Goal: Information Seeking & Learning: Learn about a topic

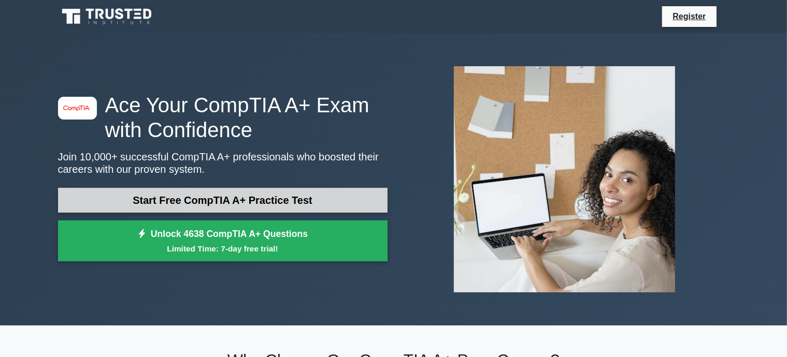
click at [142, 195] on link "Start Free CompTIA A+ Practice Test" at bounding box center [222, 200] width 329 height 25
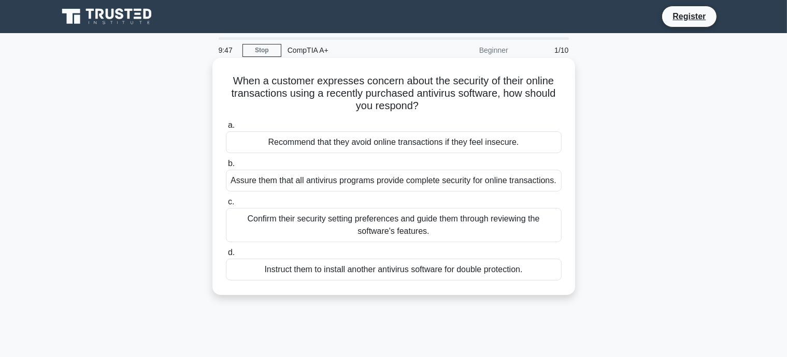
click at [335, 218] on div "Confirm their security setting preferences and guide them through reviewing the…" at bounding box center [394, 225] width 336 height 34
click at [226, 206] on input "c. Confirm their security setting preferences and guide them through reviewing …" at bounding box center [226, 202] width 0 height 7
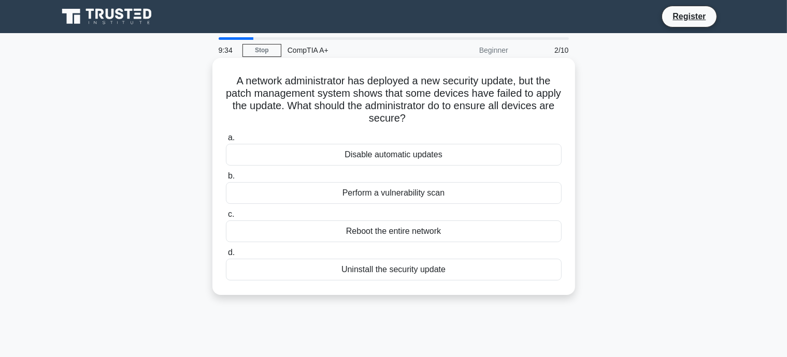
click at [362, 199] on div "Perform a vulnerability scan" at bounding box center [394, 193] width 336 height 22
click at [226, 180] on input "b. Perform a vulnerability scan" at bounding box center [226, 176] width 0 height 7
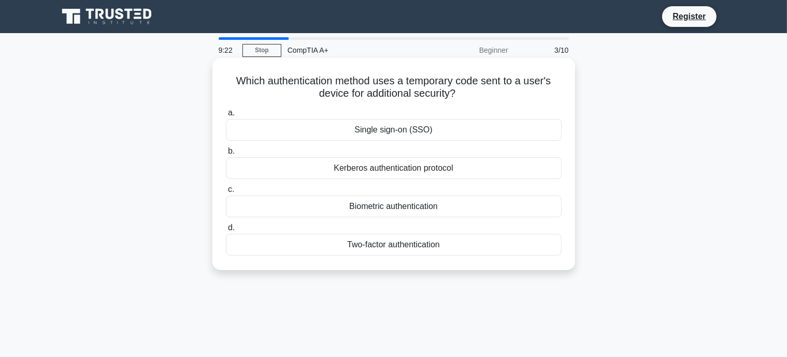
click at [371, 249] on div "Two-factor authentication" at bounding box center [394, 245] width 336 height 22
click at [226, 232] on input "d. Two-factor authentication" at bounding box center [226, 228] width 0 height 7
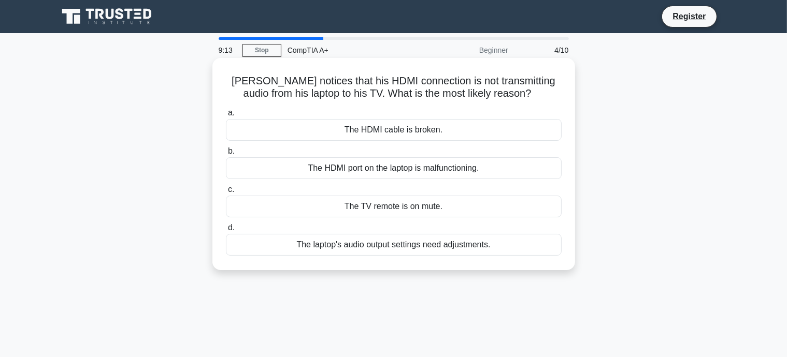
click at [342, 246] on div "The laptop's audio output settings need adjustments." at bounding box center [394, 245] width 336 height 22
click at [226, 232] on input "d. The laptop's audio output settings need adjustments." at bounding box center [226, 228] width 0 height 7
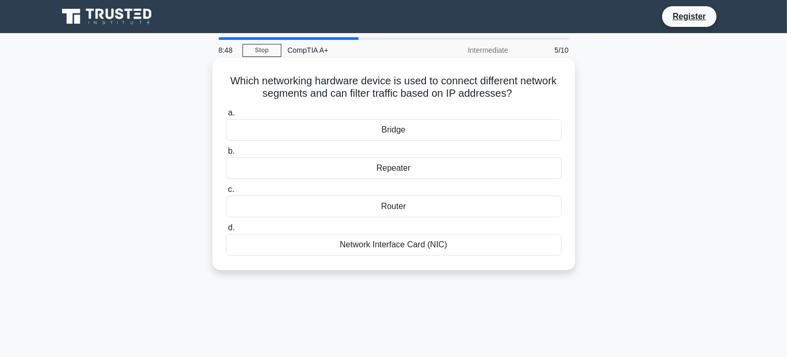
click at [390, 210] on div "Router" at bounding box center [394, 207] width 336 height 22
click at [226, 193] on input "c. Router" at bounding box center [226, 189] width 0 height 7
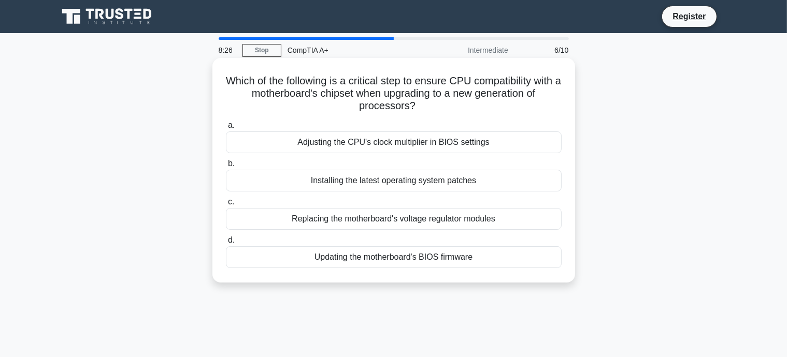
click at [367, 178] on div "Installing the latest operating system patches" at bounding box center [394, 181] width 336 height 22
click at [226, 167] on input "b. Installing the latest operating system patches" at bounding box center [226, 164] width 0 height 7
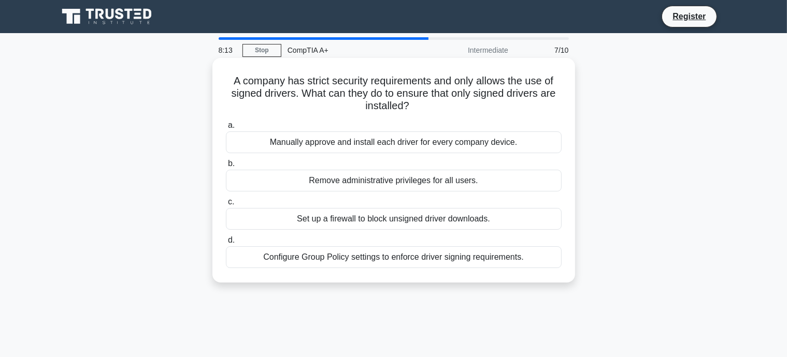
click at [335, 256] on div "Configure Group Policy settings to enforce driver signing requirements." at bounding box center [394, 258] width 336 height 22
click at [226, 244] on input "d. Configure Group Policy settings to enforce driver signing requirements." at bounding box center [226, 240] width 0 height 7
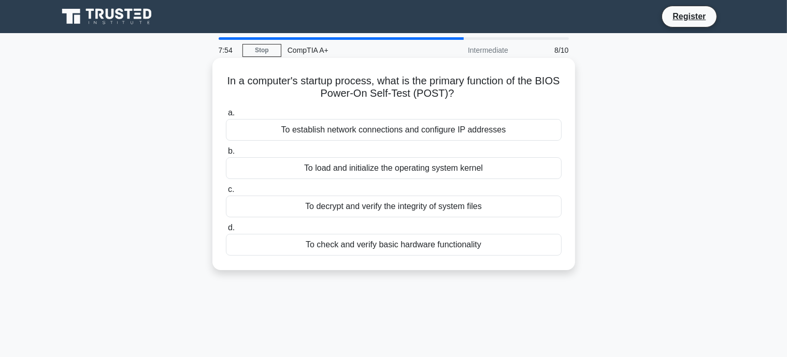
click at [307, 168] on div "To load and initialize the operating system kernel" at bounding box center [394, 168] width 336 height 22
click at [226, 155] on input "b. To load and initialize the operating system kernel" at bounding box center [226, 151] width 0 height 7
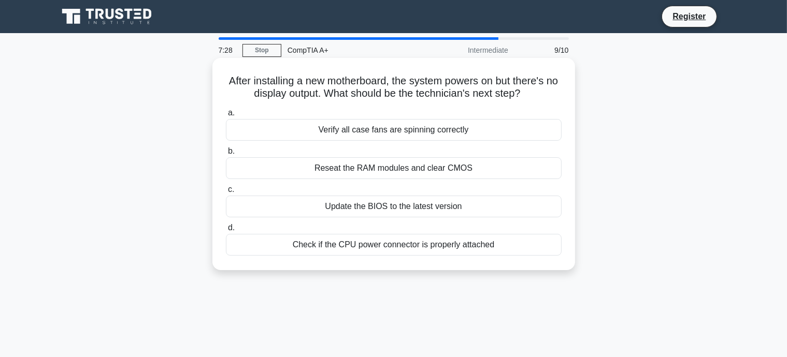
click at [352, 245] on div "Check if the CPU power connector is properly attached" at bounding box center [394, 245] width 336 height 22
click at [226, 232] on input "d. Check if the CPU power connector is properly attached" at bounding box center [226, 228] width 0 height 7
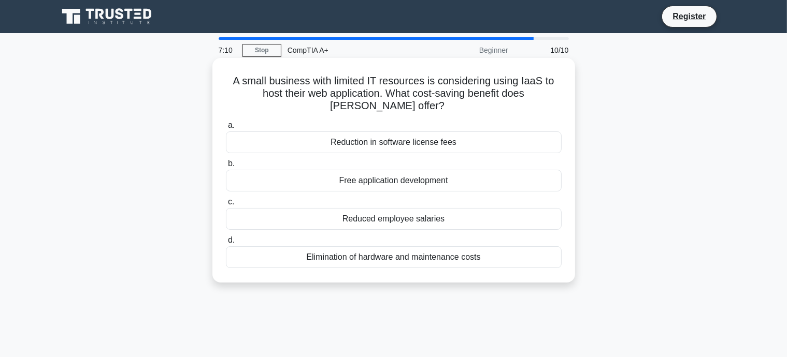
click at [379, 257] on div "Elimination of hardware and maintenance costs" at bounding box center [394, 258] width 336 height 22
click at [226, 244] on input "d. Elimination of hardware and maintenance costs" at bounding box center [226, 240] width 0 height 7
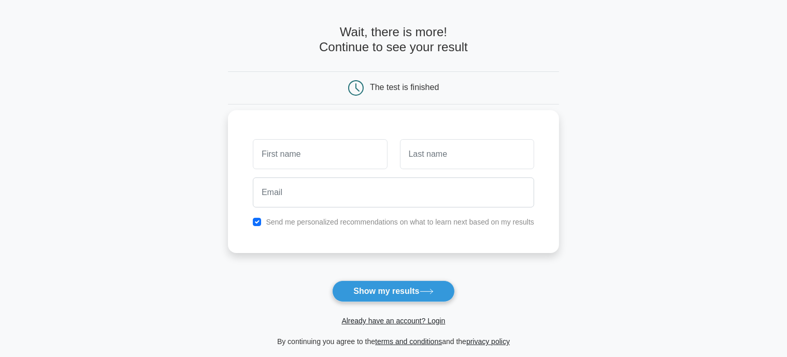
scroll to position [52, 0]
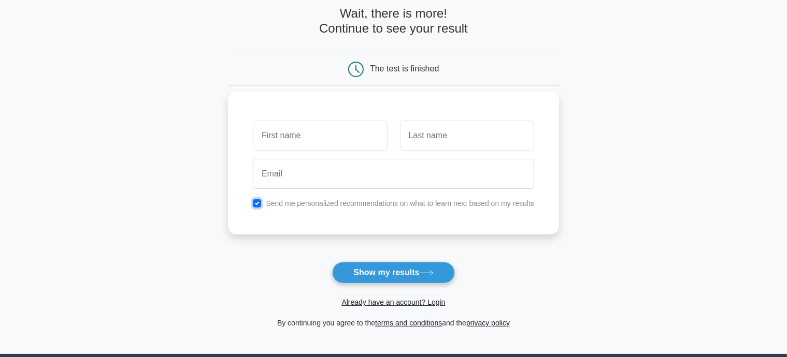
click at [259, 203] on input "checkbox" at bounding box center [257, 203] width 8 height 8
checkbox input "false"
click at [297, 135] on input "text" at bounding box center [320, 136] width 134 height 30
type input "[PERSON_NAME]"
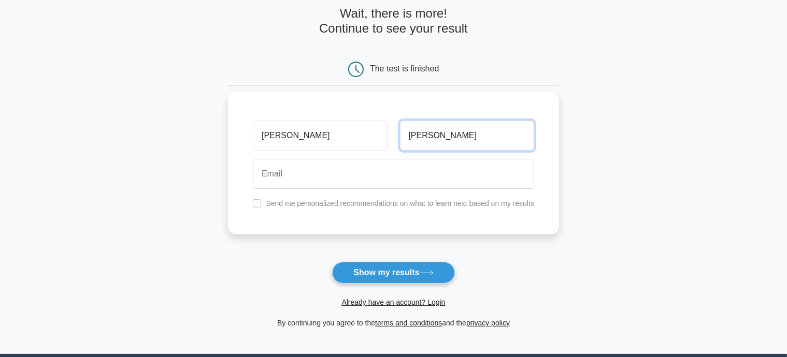
type input "[PERSON_NAME]"
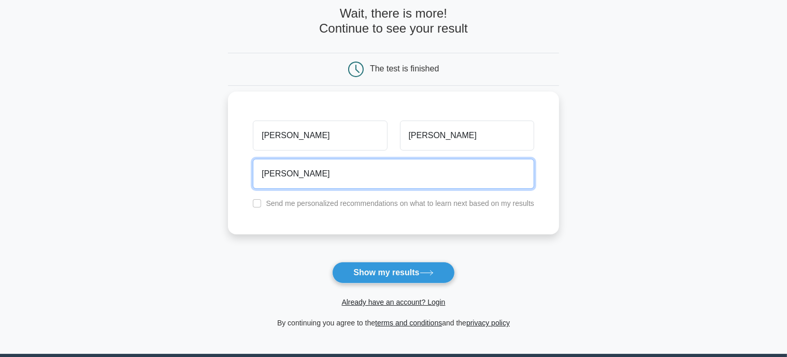
type input "[EMAIL_ADDRESS][DOMAIN_NAME]"
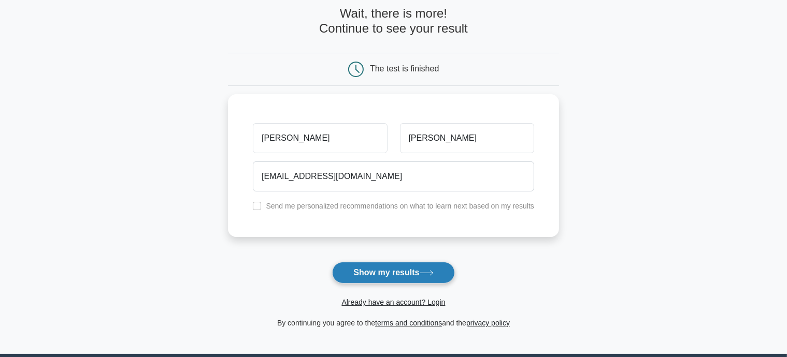
click at [347, 274] on button "Show my results" at bounding box center [393, 273] width 122 height 22
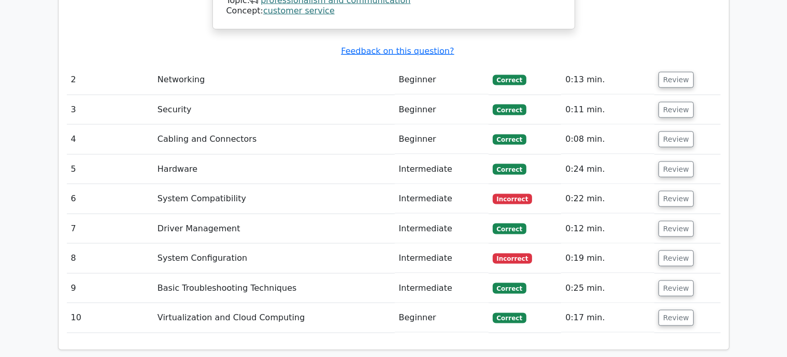
scroll to position [1399, 0]
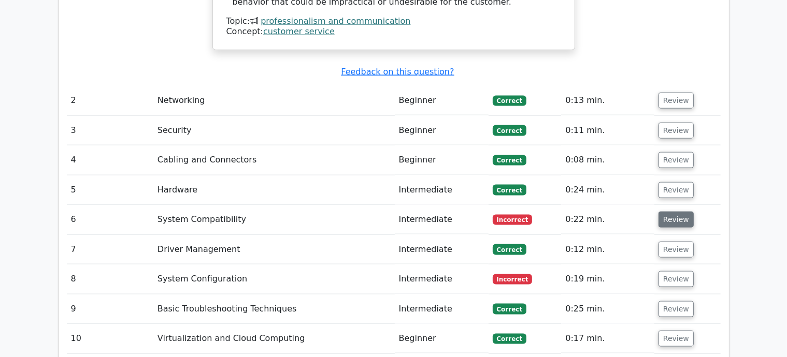
click at [671, 212] on button "Review" at bounding box center [675, 220] width 35 height 16
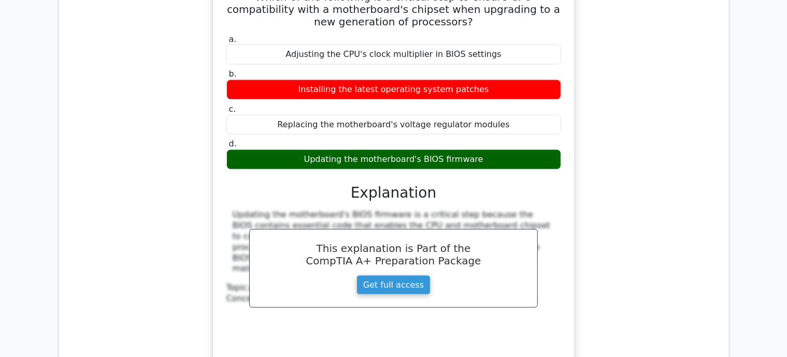
scroll to position [1865, 0]
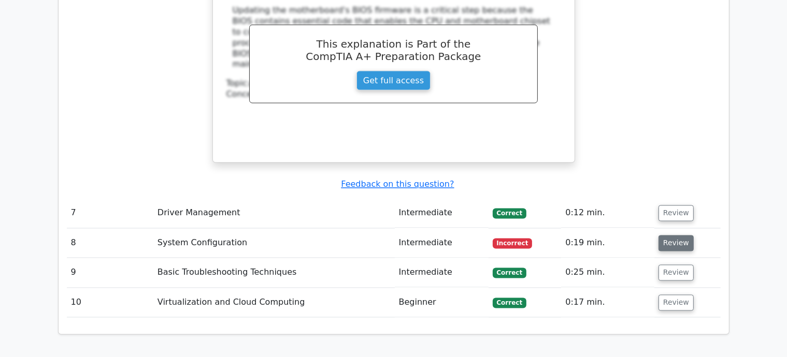
click at [670, 236] on button "Review" at bounding box center [675, 244] width 35 height 16
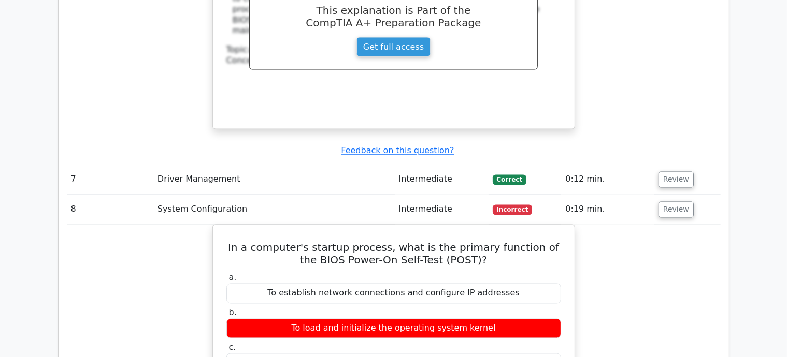
scroll to position [1917, 0]
